Goal: Find specific page/section: Find specific page/section

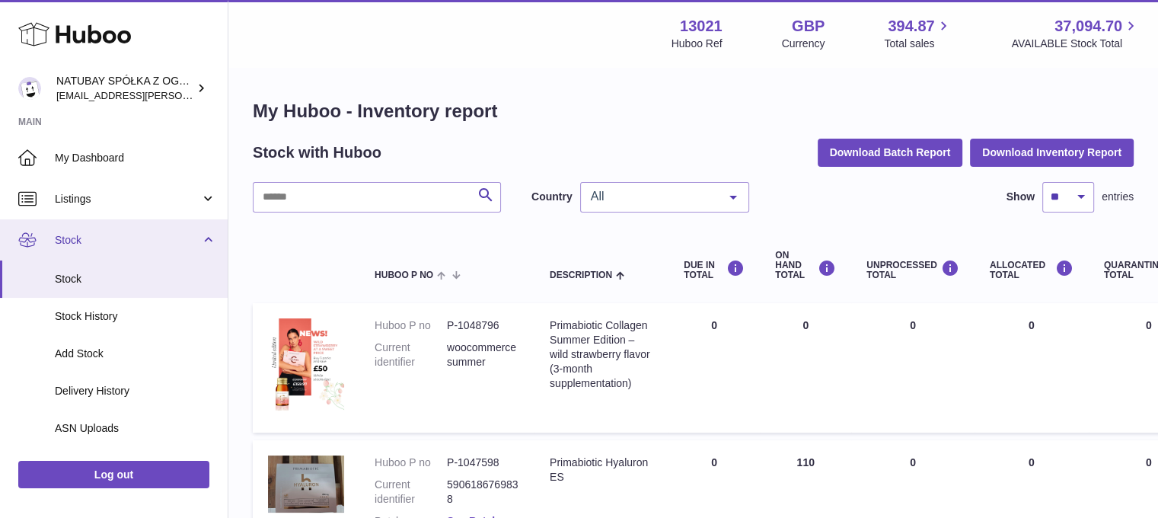
click at [113, 255] on link "Stock" at bounding box center [114, 239] width 228 height 41
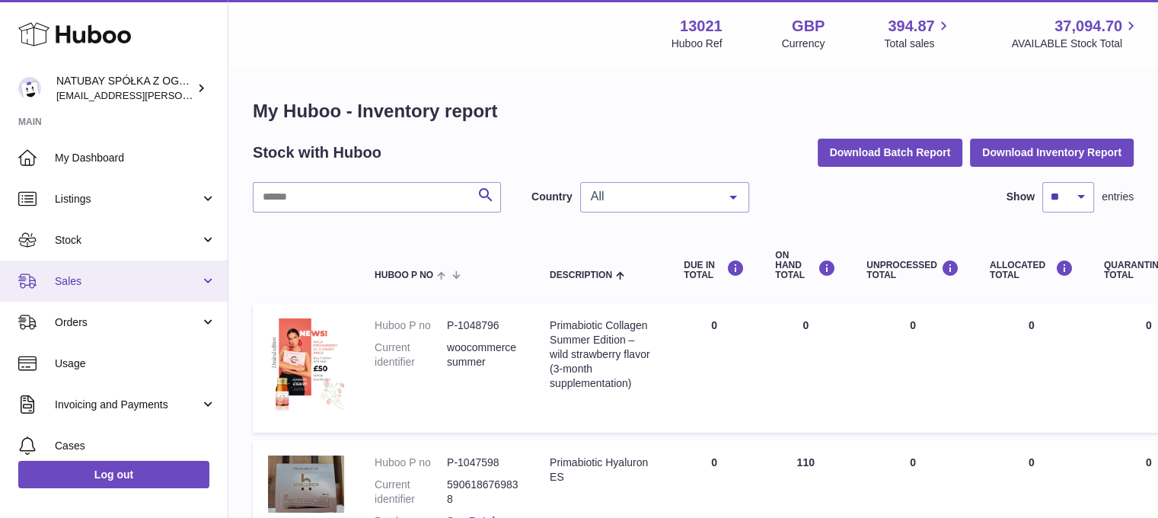
click at [117, 275] on span "Sales" at bounding box center [127, 281] width 145 height 14
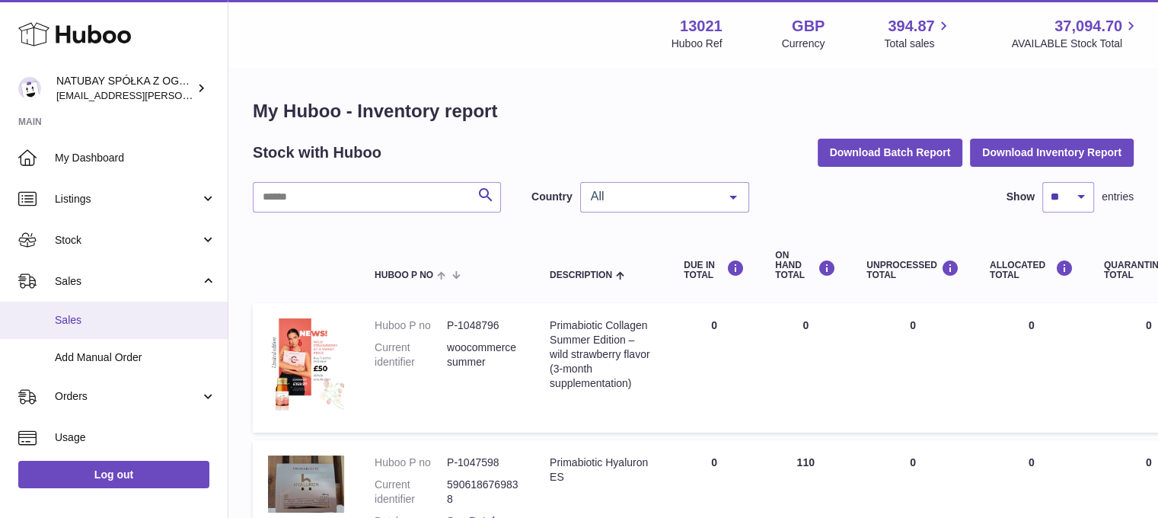
click at [101, 314] on span "Sales" at bounding box center [135, 320] width 161 height 14
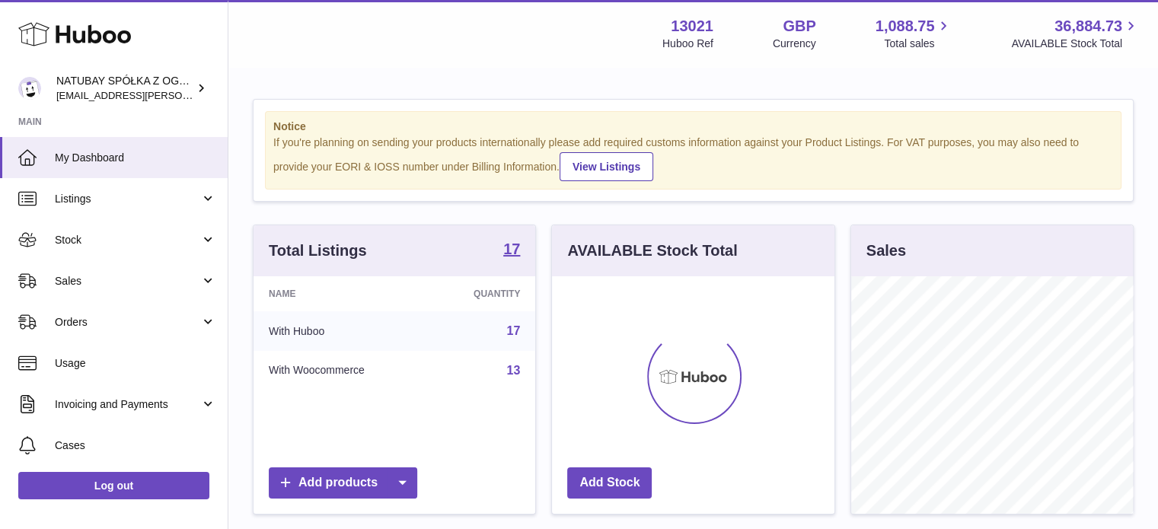
scroll to position [237, 282]
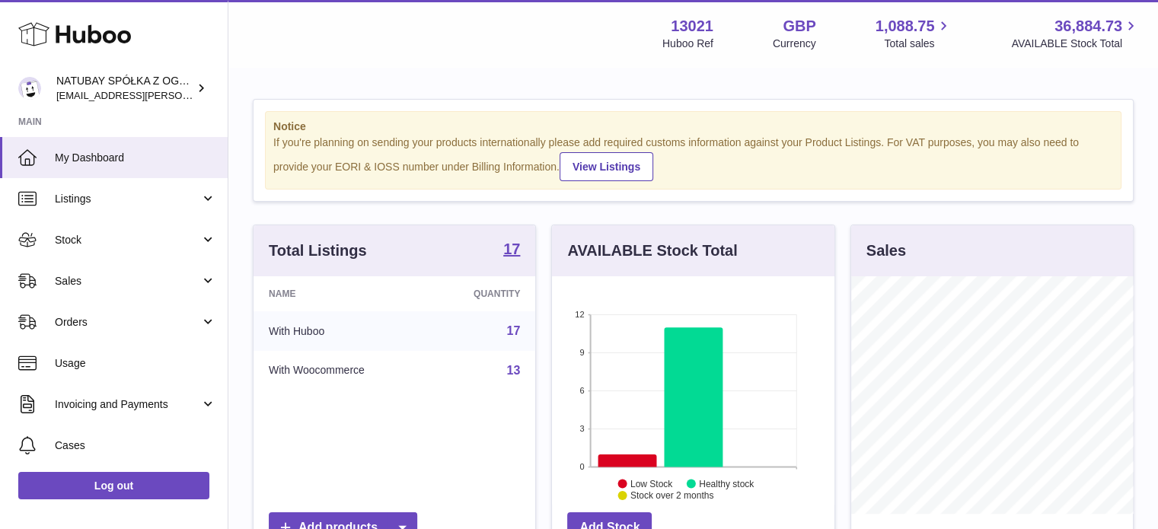
drag, startPoint x: 140, startPoint y: 276, endPoint x: 127, endPoint y: 308, distance: 34.5
click at [140, 276] on span "Sales" at bounding box center [127, 281] width 145 height 14
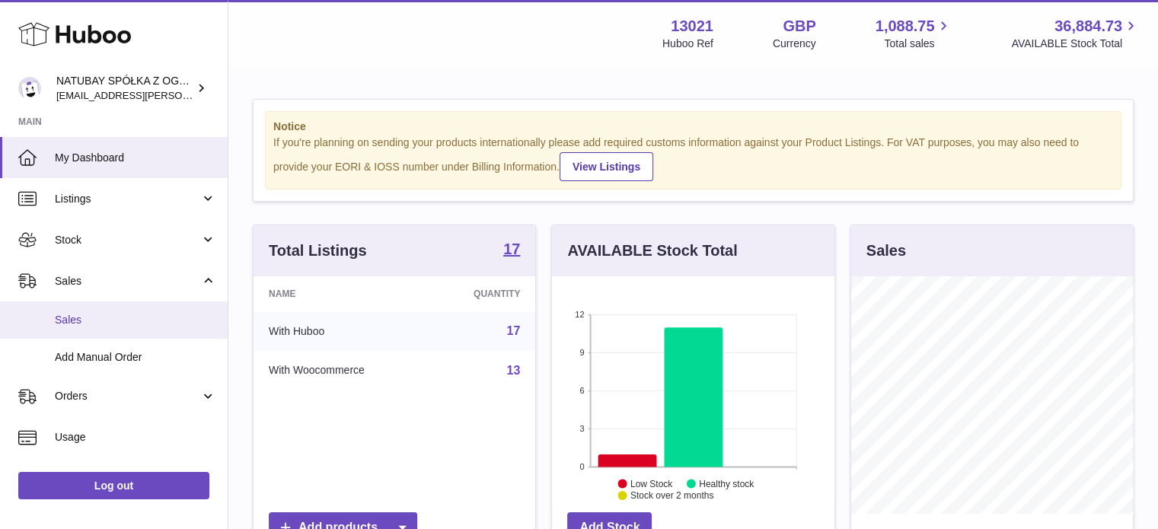
click at [123, 315] on span "Sales" at bounding box center [135, 320] width 161 height 14
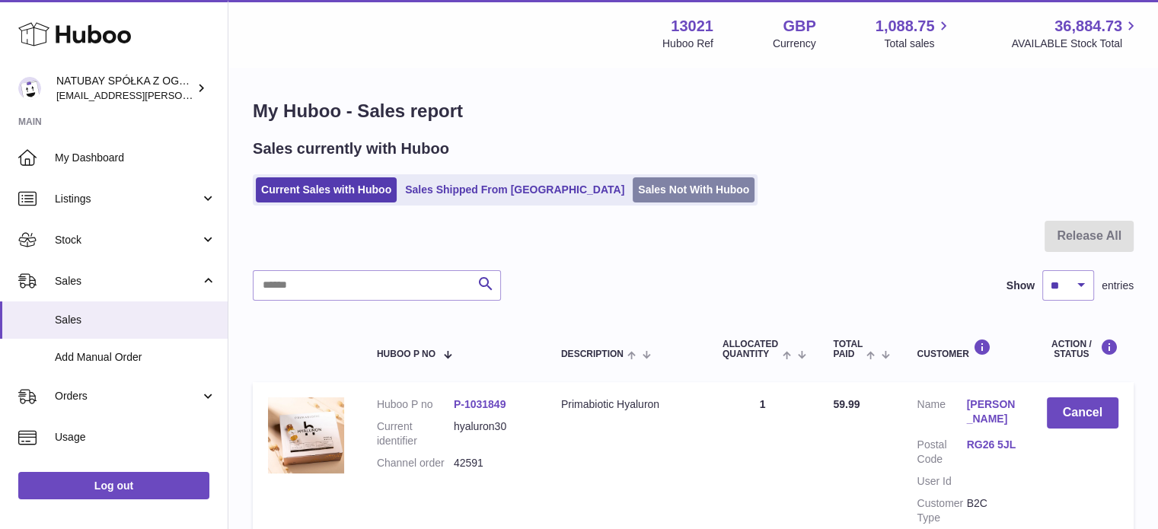
click at [633, 183] on link "Sales Not With Huboo" at bounding box center [694, 189] width 122 height 25
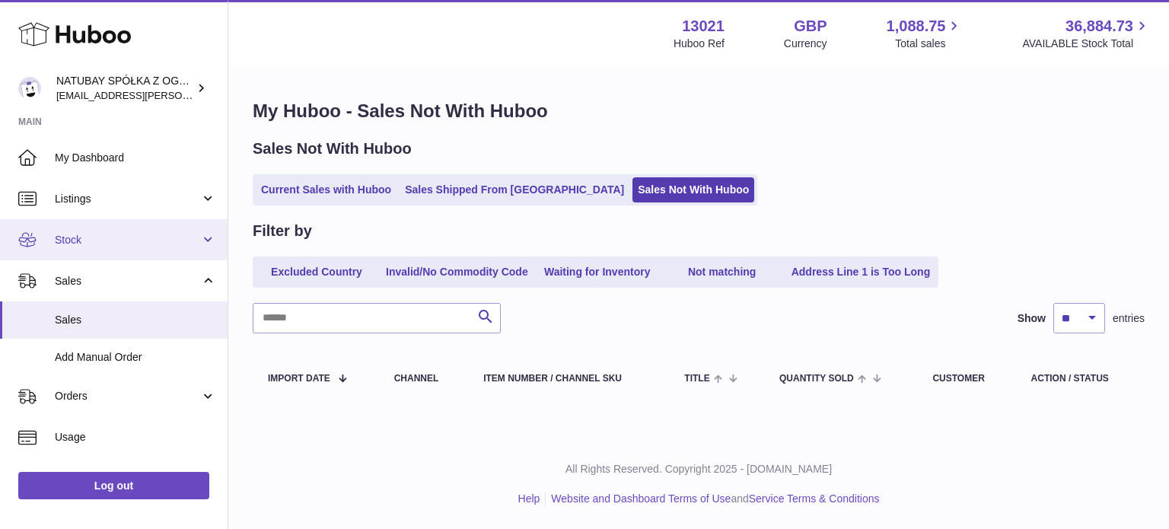
click at [127, 248] on link "Stock" at bounding box center [114, 239] width 228 height 41
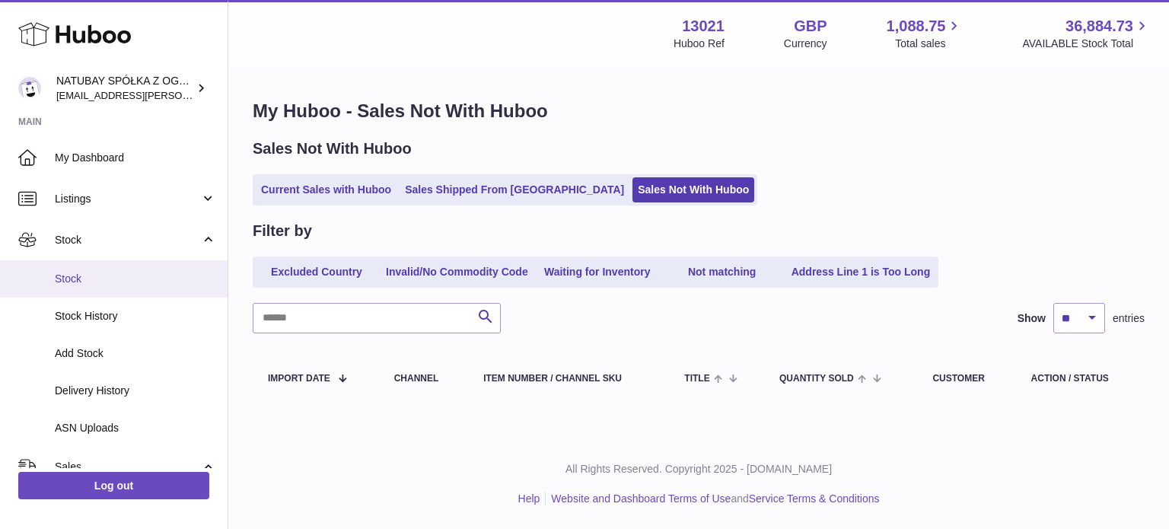
click at [113, 273] on span "Stock" at bounding box center [135, 279] width 161 height 14
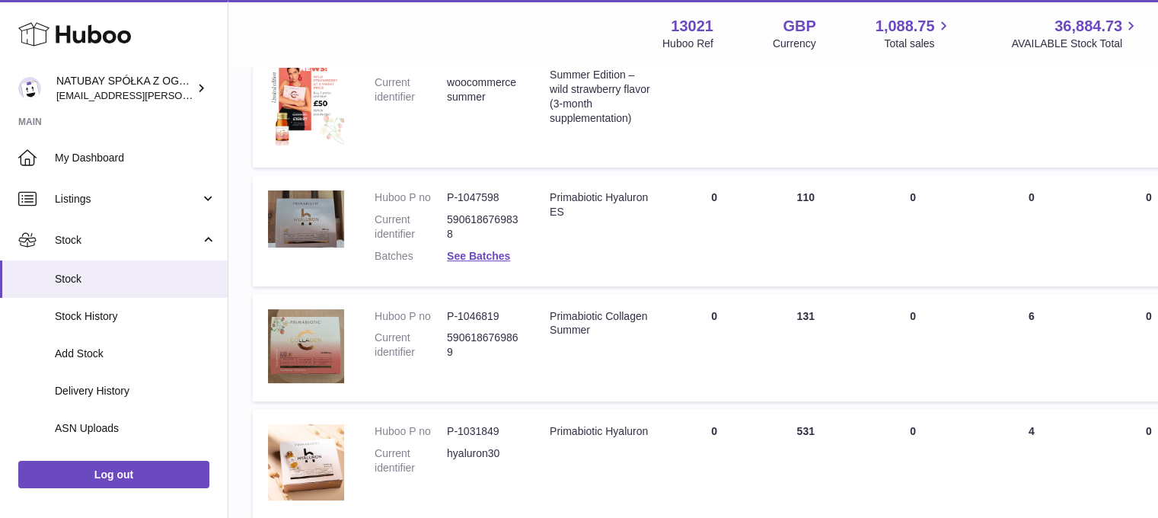
scroll to position [228, 0]
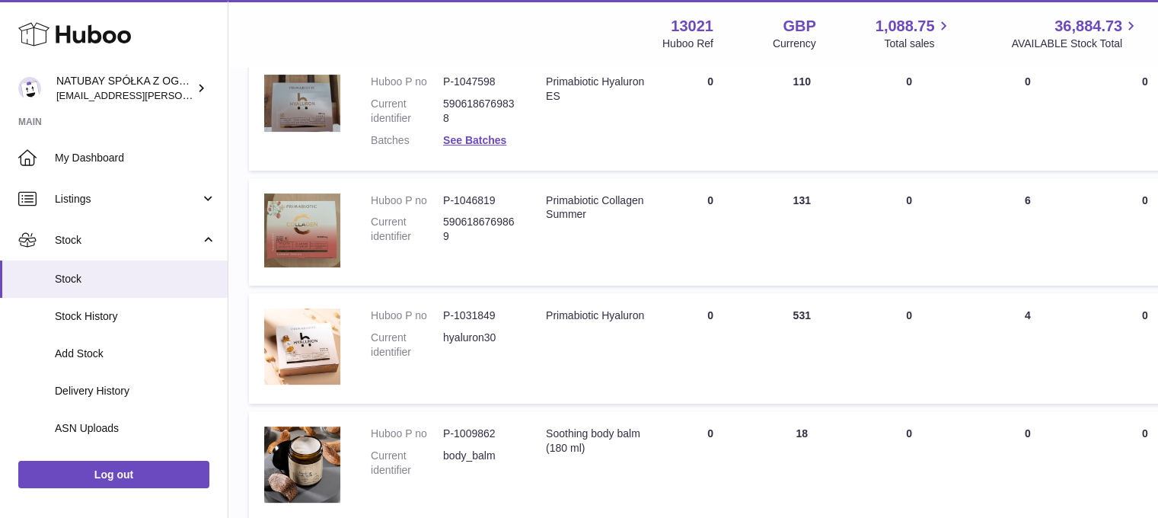
scroll to position [381, 0]
